Goal: Obtain resource: Obtain resource

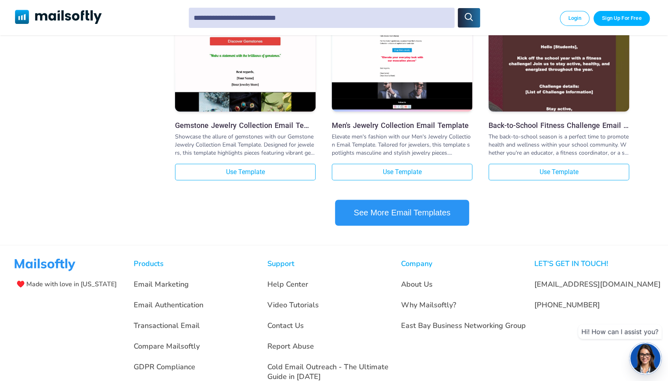
scroll to position [810, 0]
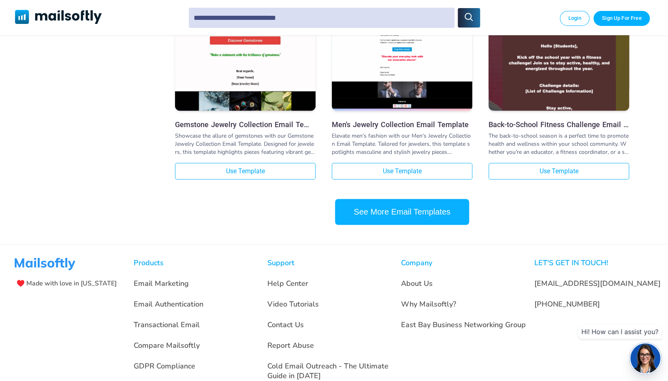
click at [391, 215] on button "See More Email Templates" at bounding box center [402, 212] width 134 height 26
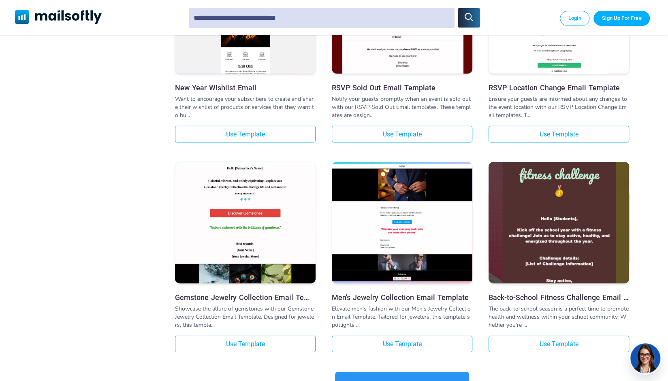
scroll to position [1689, 0]
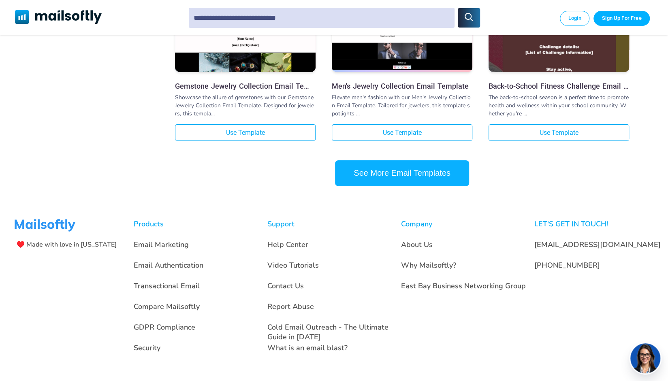
click at [401, 174] on button "See More Email Templates" at bounding box center [402, 173] width 134 height 26
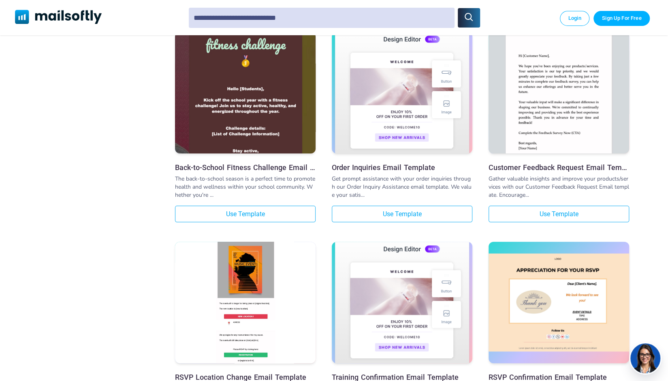
scroll to position [2013, 0]
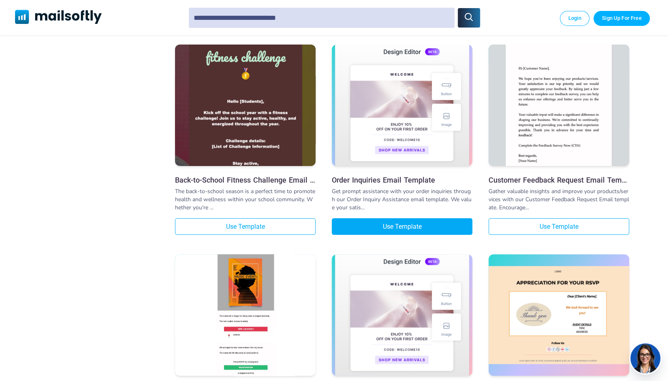
click at [388, 223] on link "Use Template" at bounding box center [402, 226] width 140 height 17
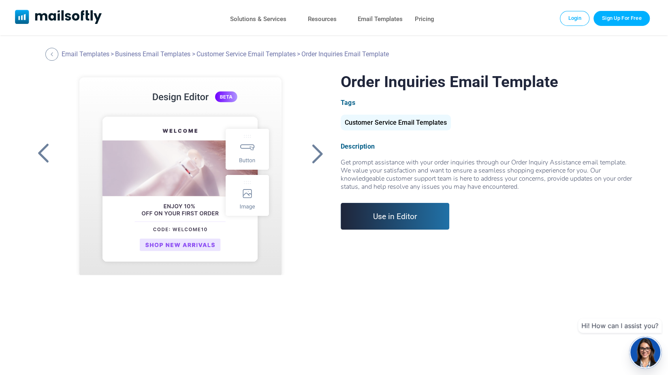
click at [375, 207] on link "Use in Editor" at bounding box center [395, 216] width 109 height 27
click at [386, 224] on link "Use in Editor" at bounding box center [395, 216] width 109 height 27
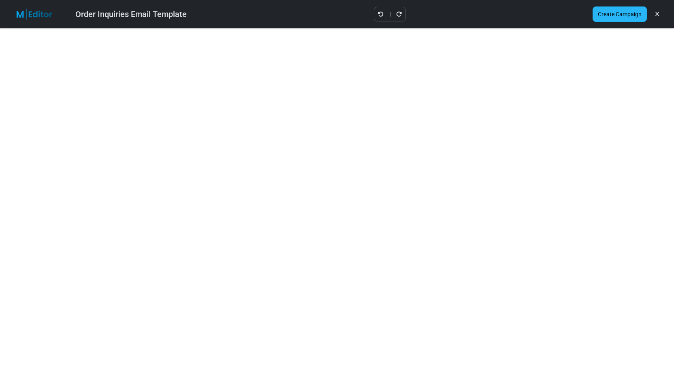
click at [615, 13] on link "Create Campaign" at bounding box center [619, 13] width 54 height 15
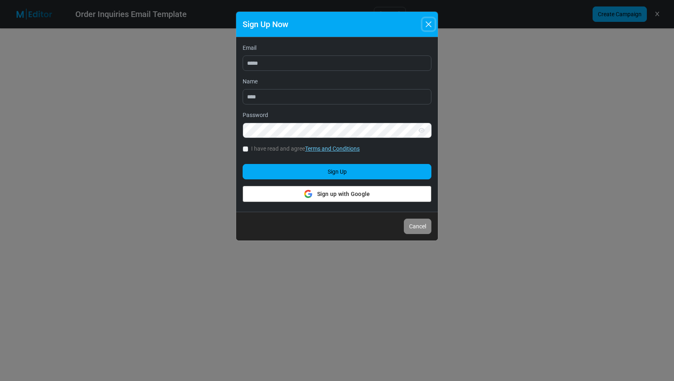
click at [426, 25] on button "Close" at bounding box center [428, 24] width 12 height 12
